Goal: Find specific page/section: Find specific page/section

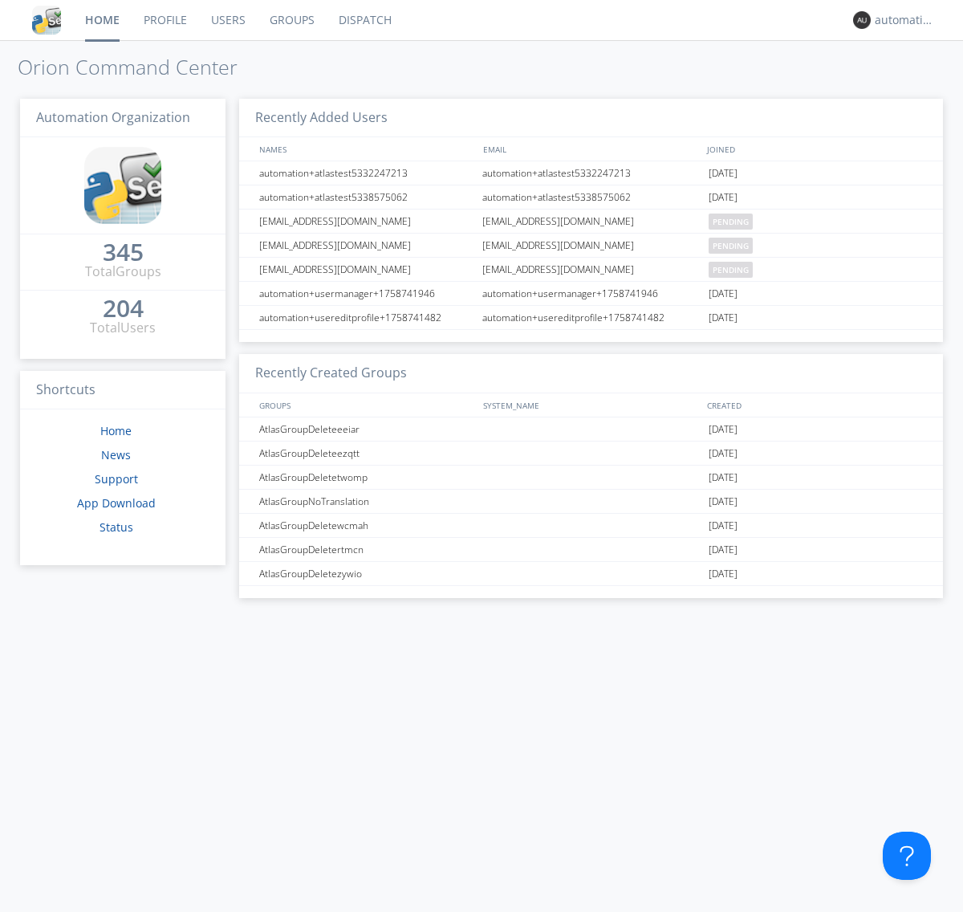
click at [364, 20] on link "Dispatch" at bounding box center [365, 20] width 77 height 40
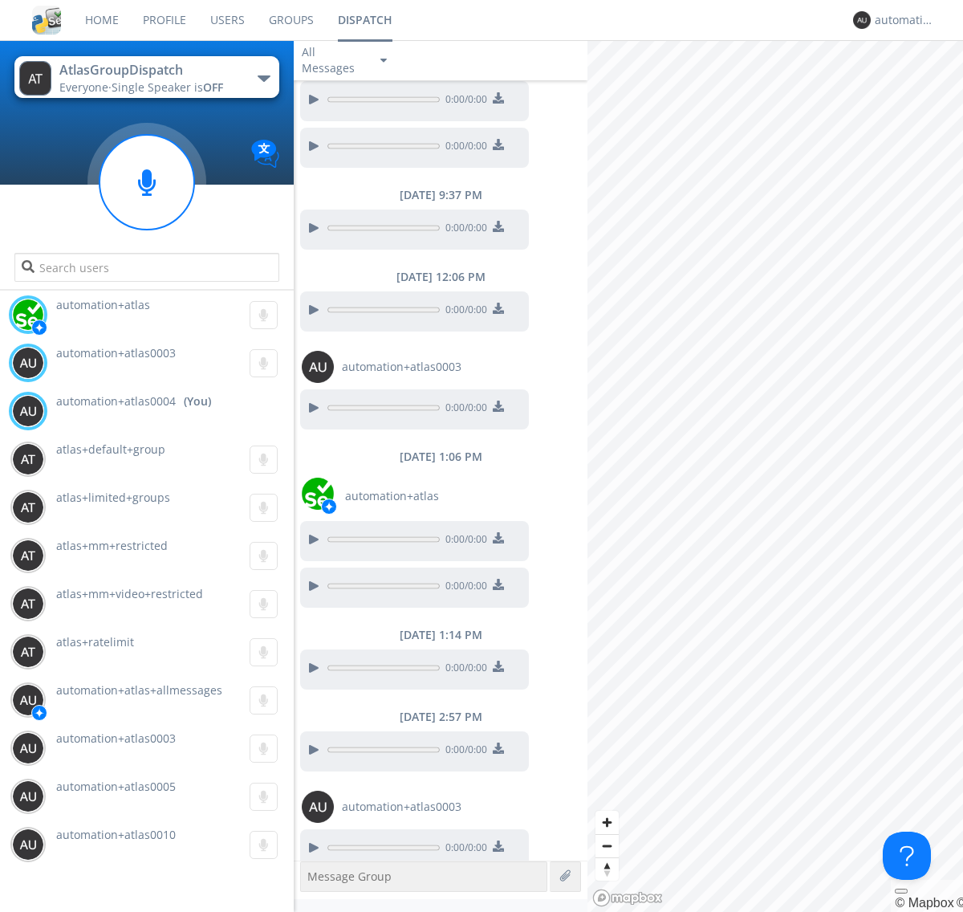
scroll to position [530, 0]
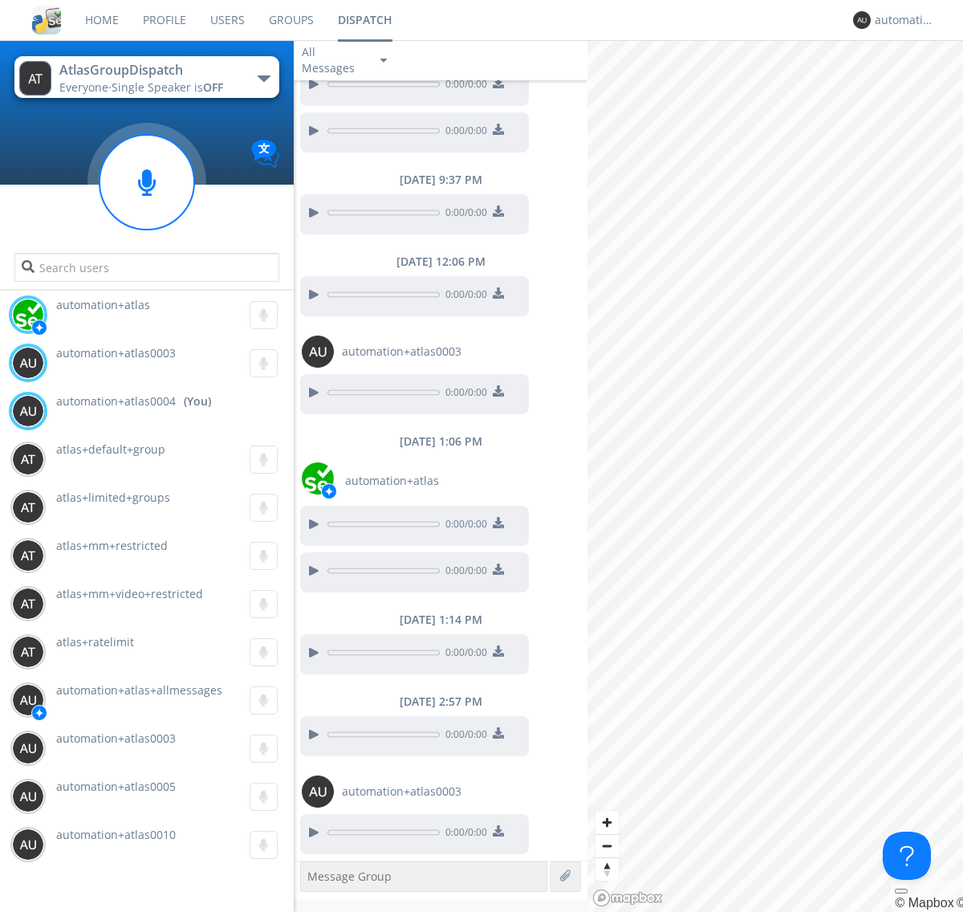
click at [263, 78] on div "button" at bounding box center [264, 78] width 13 height 6
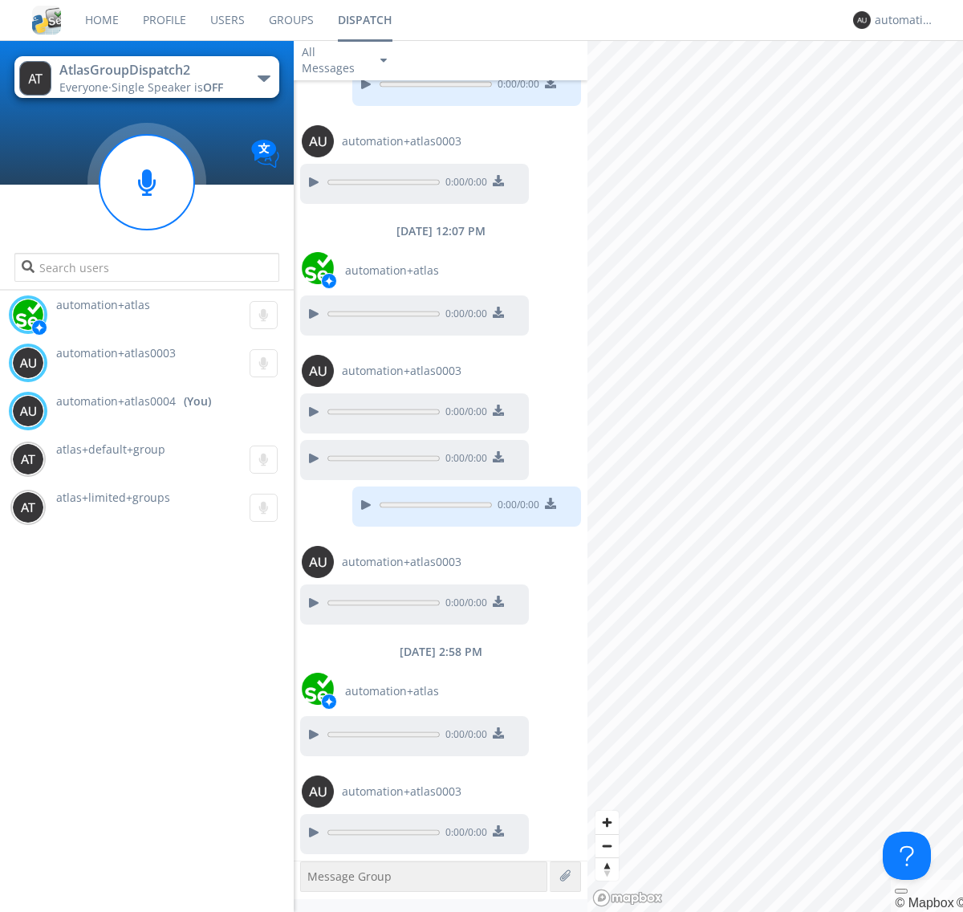
scroll to position [337, 0]
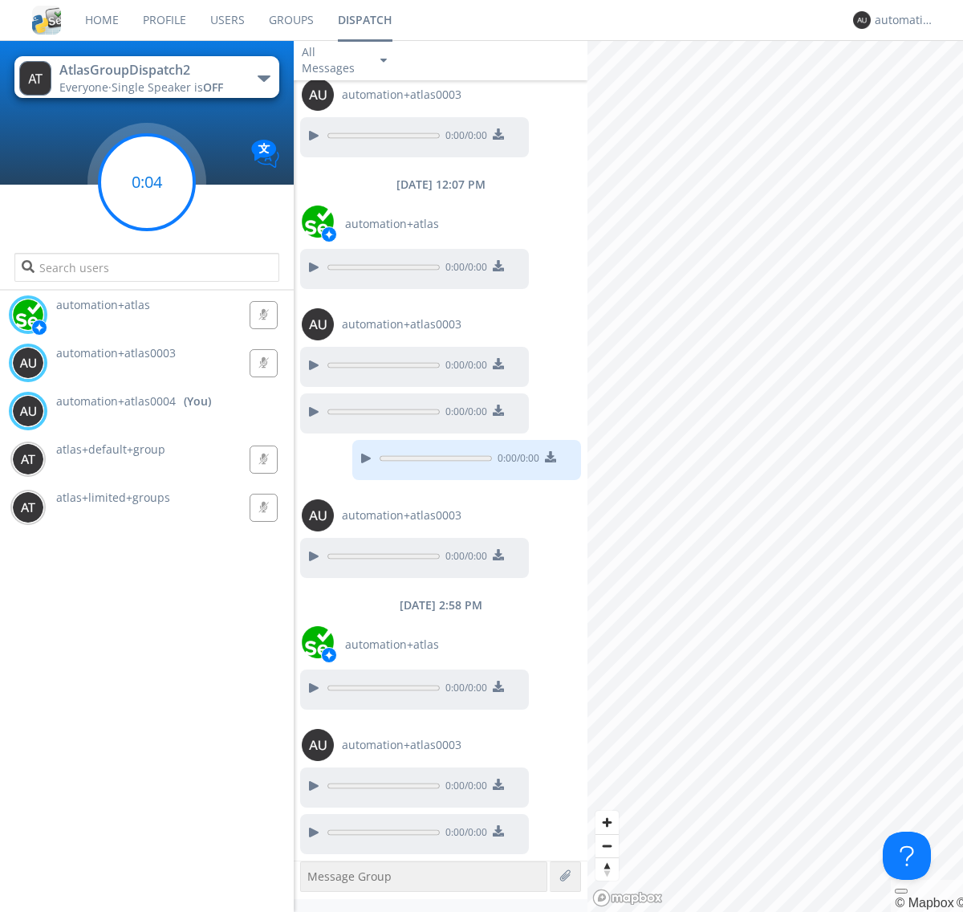
click at [147, 182] on g at bounding box center [147, 182] width 95 height 95
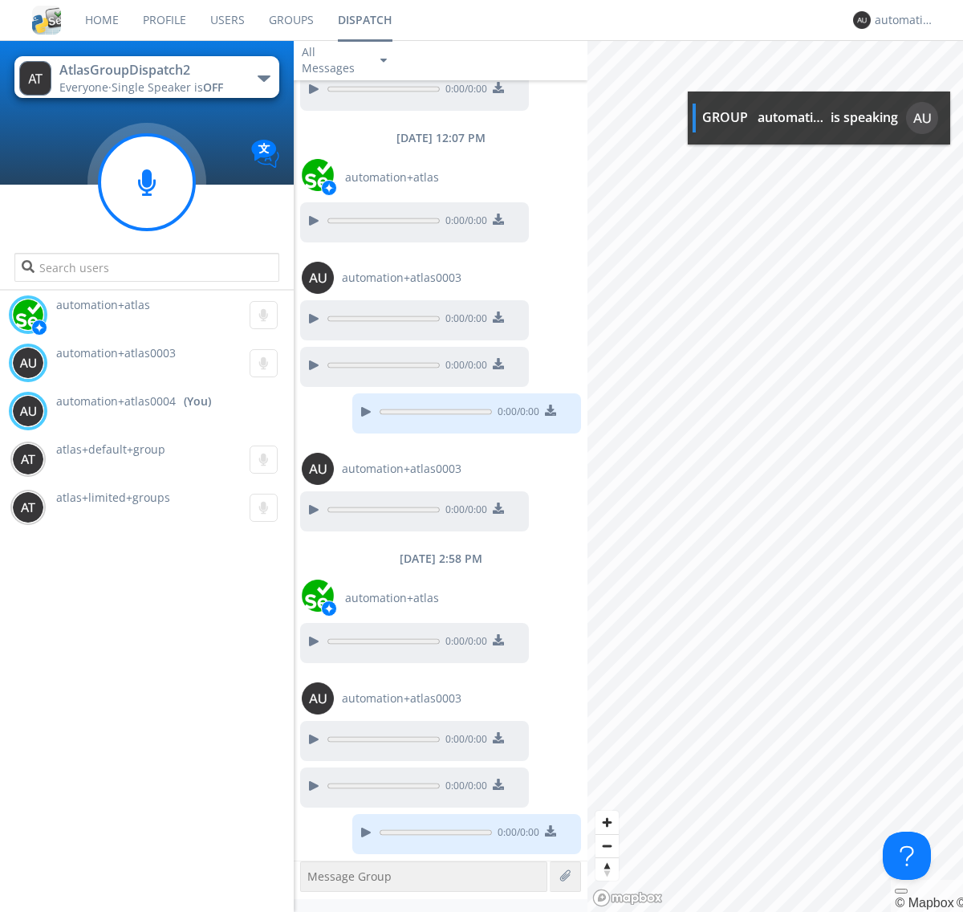
scroll to position [481, 0]
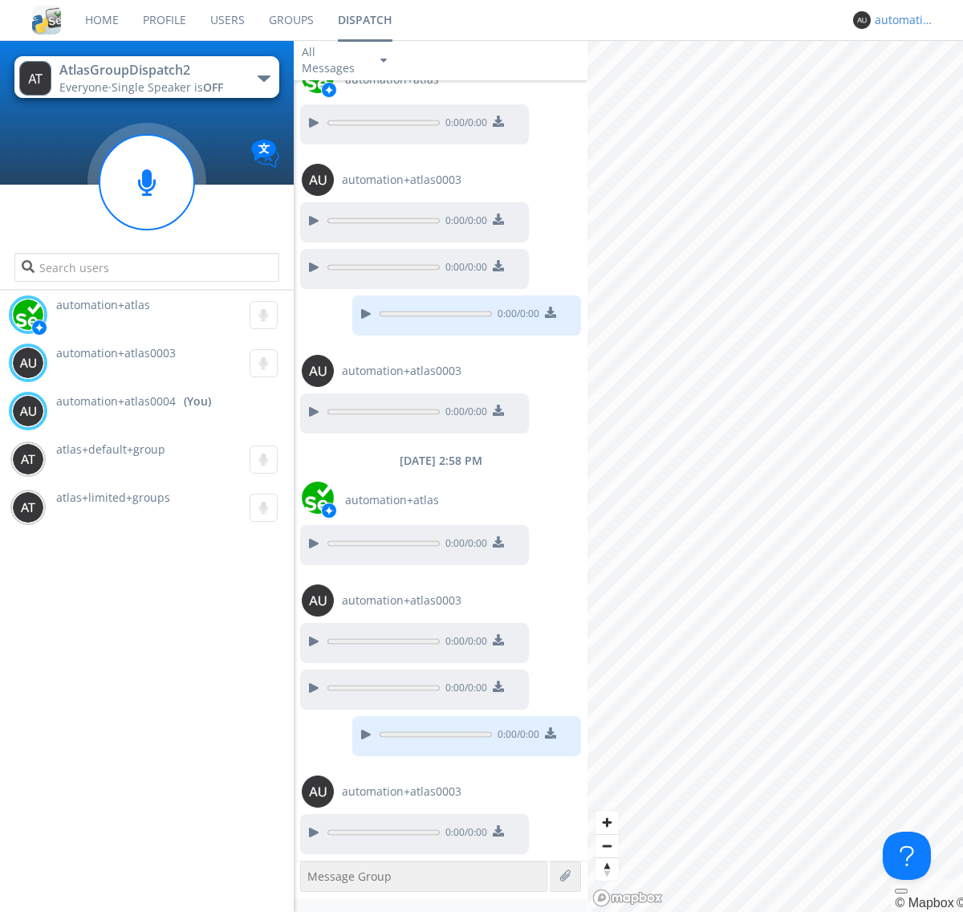
click at [900, 20] on div "automation+atlas0004" at bounding box center [905, 20] width 60 height 16
